Goal: Task Accomplishment & Management: Complete application form

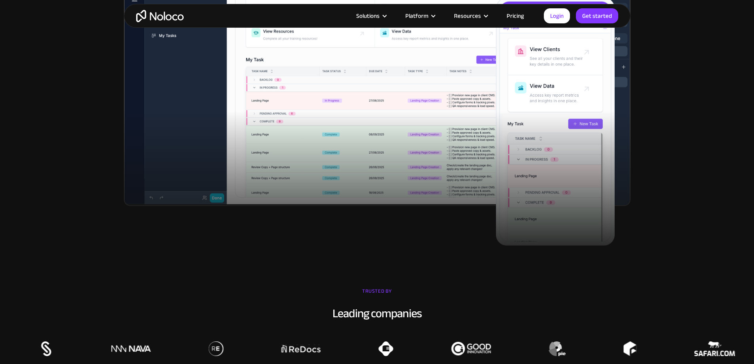
scroll to position [316, 0]
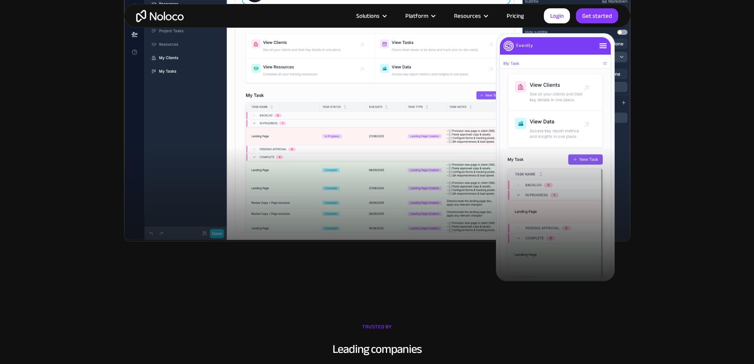
click at [518, 15] on link "Pricing" at bounding box center [514, 16] width 37 height 10
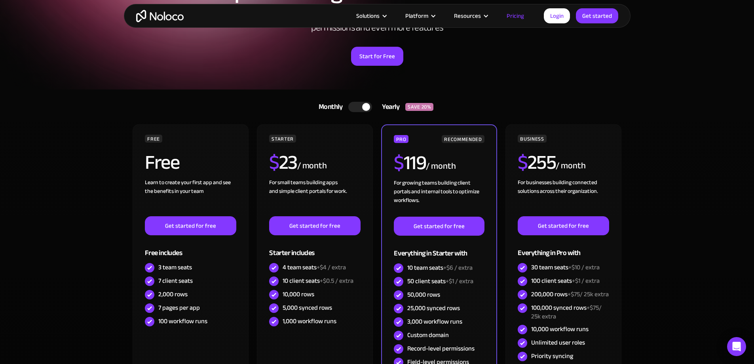
scroll to position [106, 0]
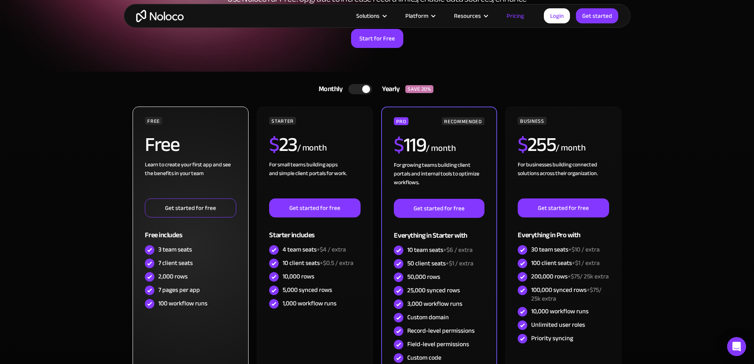
click at [161, 214] on link "Get started for free" at bounding box center [190, 207] width 91 height 19
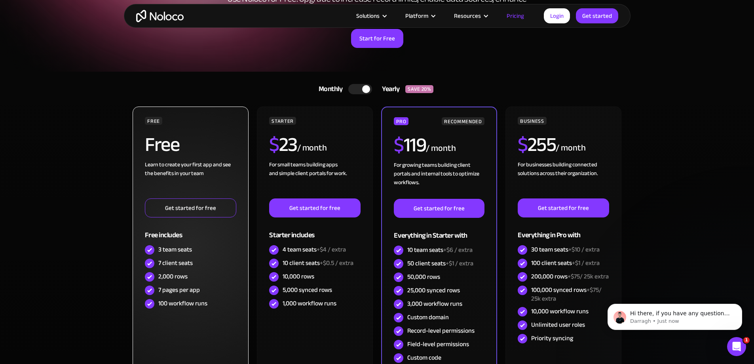
scroll to position [0, 0]
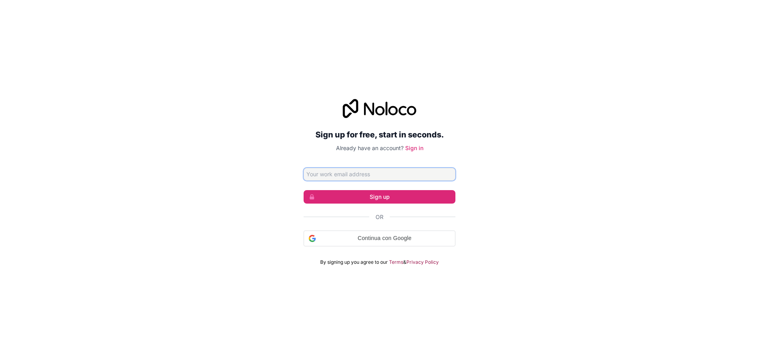
drag, startPoint x: 316, startPoint y: 176, endPoint x: 321, endPoint y: 181, distance: 7.0
click at [317, 176] on input "Email address" at bounding box center [380, 174] width 152 height 13
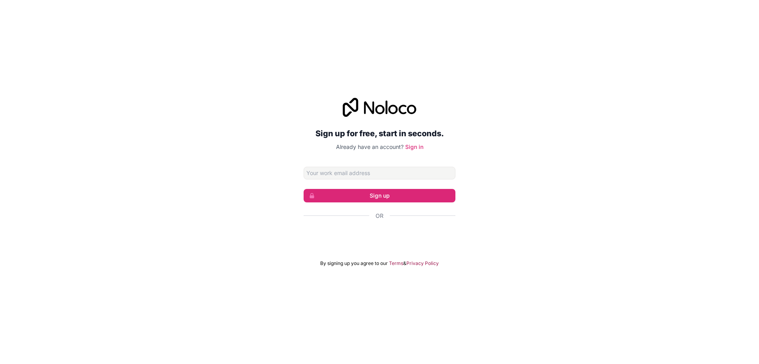
drag, startPoint x: 292, startPoint y: 225, endPoint x: 300, endPoint y: 229, distance: 8.5
click at [292, 225] on div "Sign up for free, start in seconds. Already have an account? Sign in Sign up Or…" at bounding box center [379, 182] width 759 height 191
click at [348, 246] on div at bounding box center [380, 238] width 152 height 18
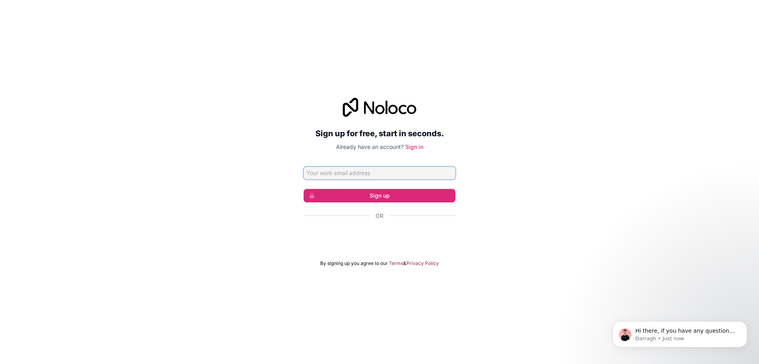
click at [358, 176] on input "Email address" at bounding box center [380, 173] width 152 height 13
type input "vitocauco.tech@gmail.com"
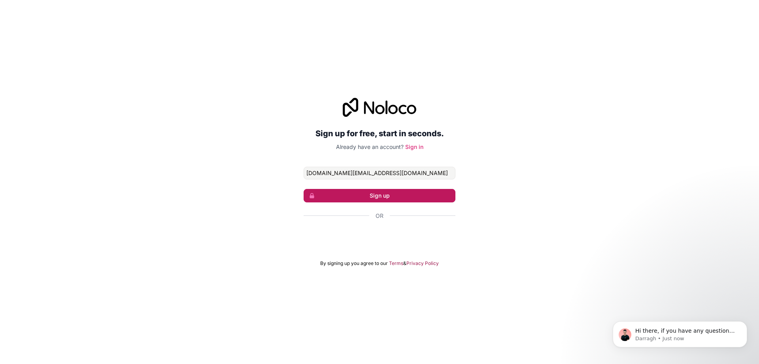
click at [369, 195] on button "Sign up" at bounding box center [380, 195] width 152 height 13
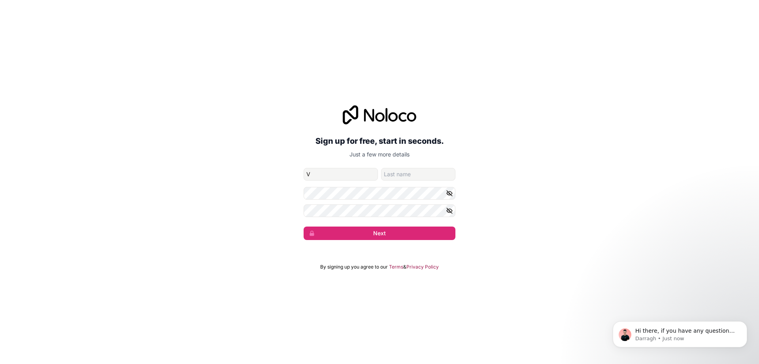
type input "V"
click at [394, 179] on input "family-name" at bounding box center [418, 174] width 74 height 13
type input "C"
click at [304, 226] on button "Next" at bounding box center [380, 232] width 152 height 13
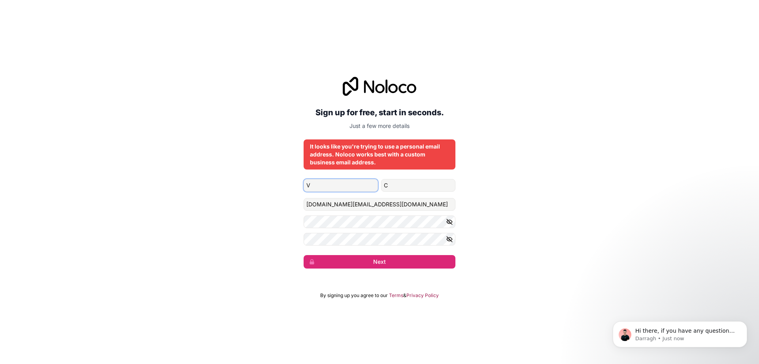
click at [358, 190] on input "V" at bounding box center [341, 185] width 74 height 13
type input "Vito"
type input "Cauco"
click at [304, 255] on button "Next" at bounding box center [380, 261] width 152 height 13
click at [376, 264] on button "Next" at bounding box center [380, 261] width 152 height 13
